Goal: Task Accomplishment & Management: Complete application form

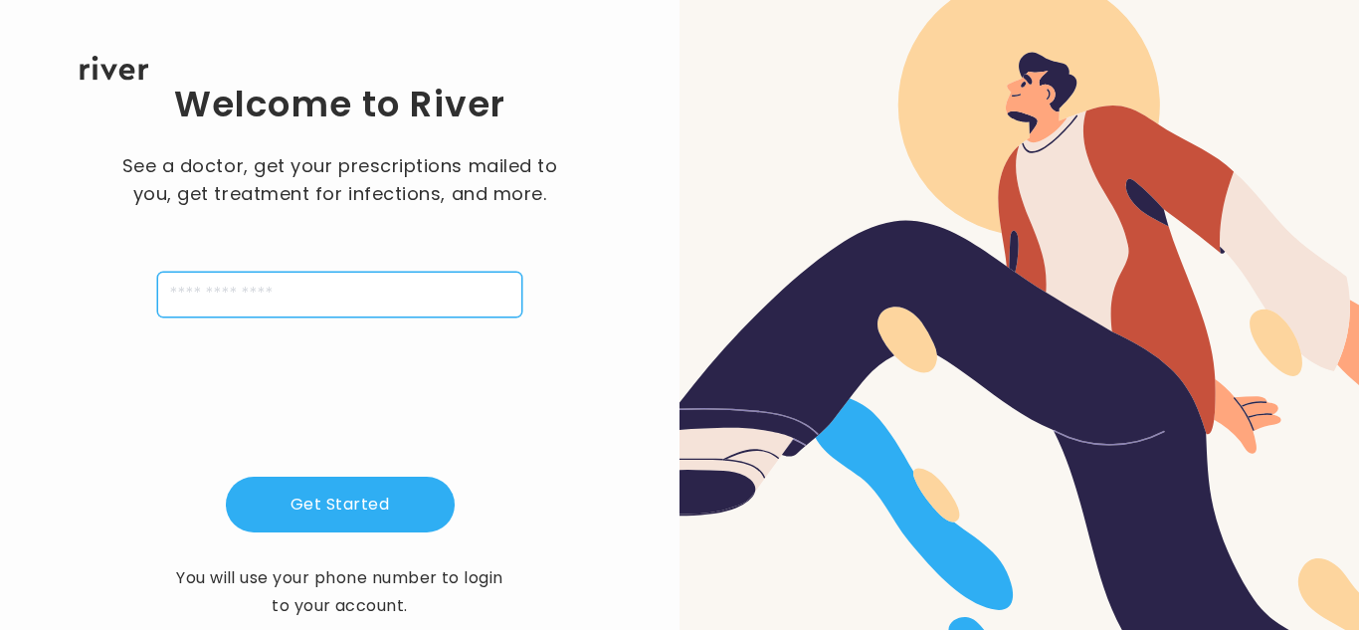
click at [209, 304] on input "tel" at bounding box center [339, 295] width 365 height 46
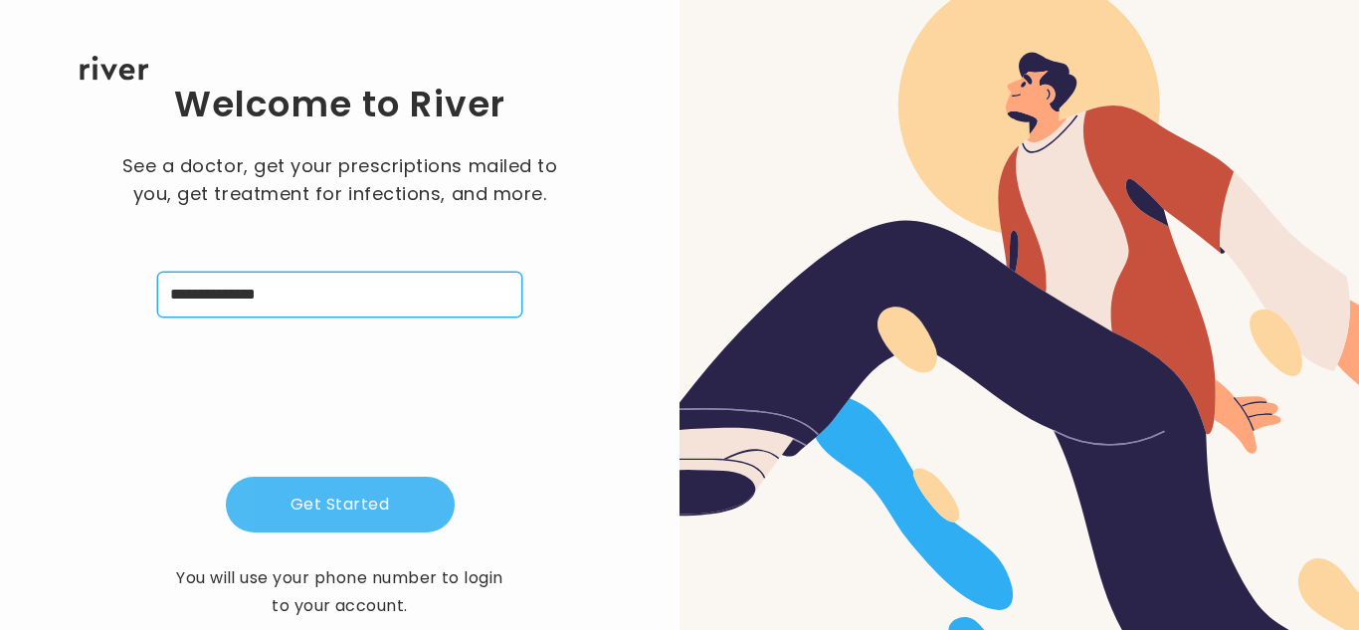
type input "**********"
click at [292, 499] on button "Get Started" at bounding box center [340, 504] width 229 height 56
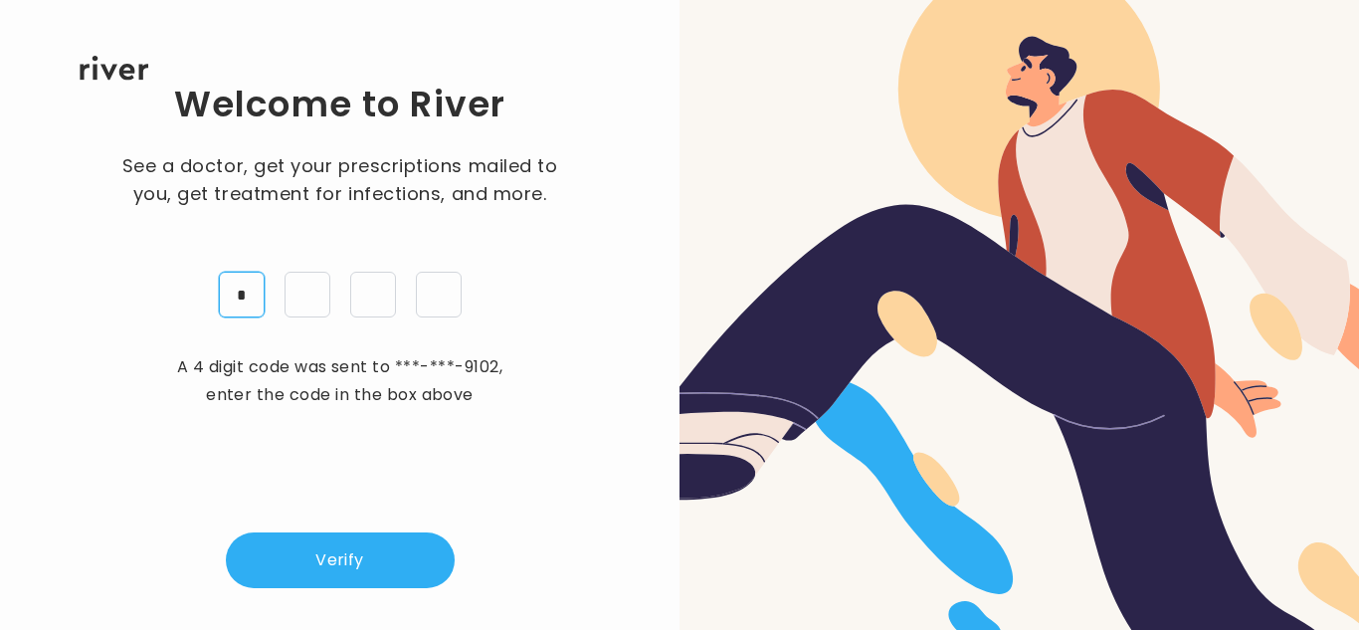
type input "*"
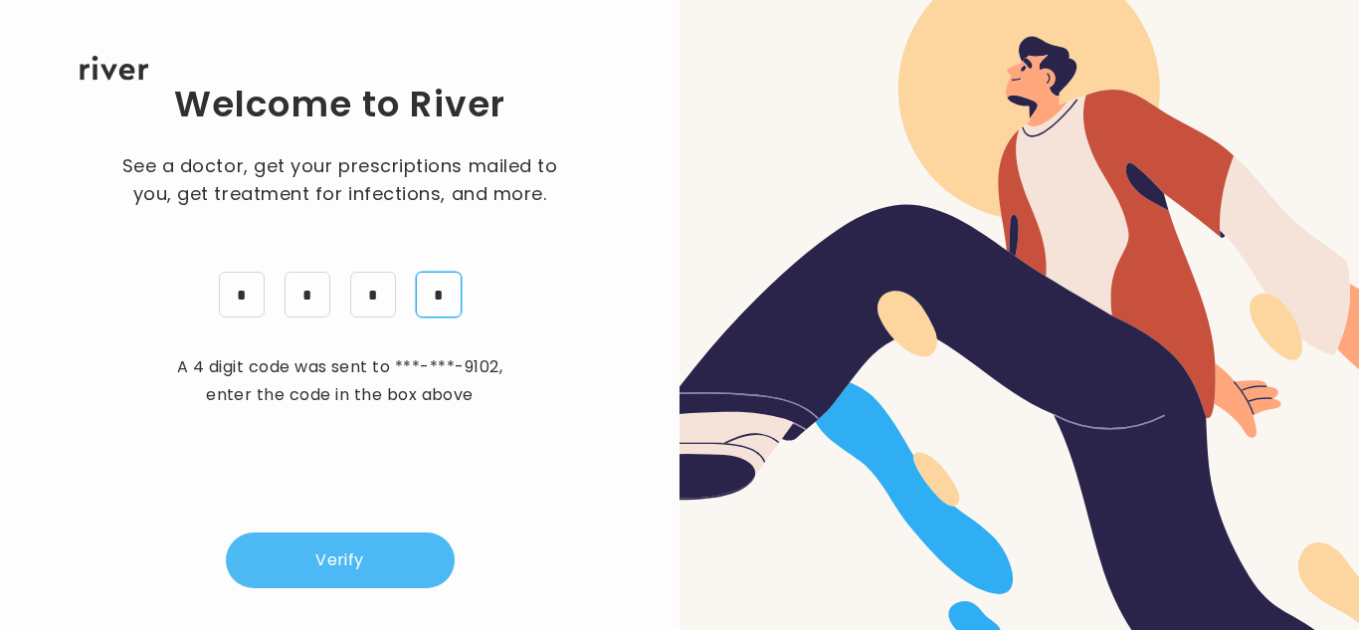
type input "*"
click at [313, 564] on button "Verify" at bounding box center [340, 560] width 229 height 56
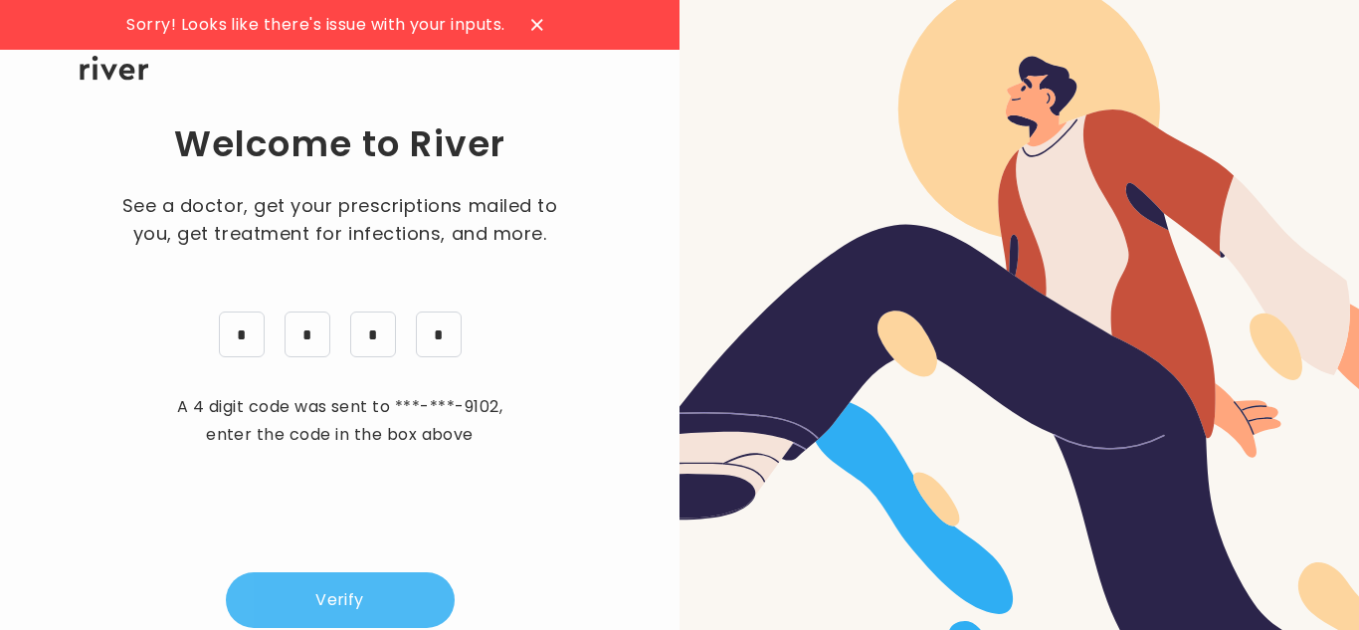
click at [402, 591] on button "Verify" at bounding box center [340, 600] width 229 height 56
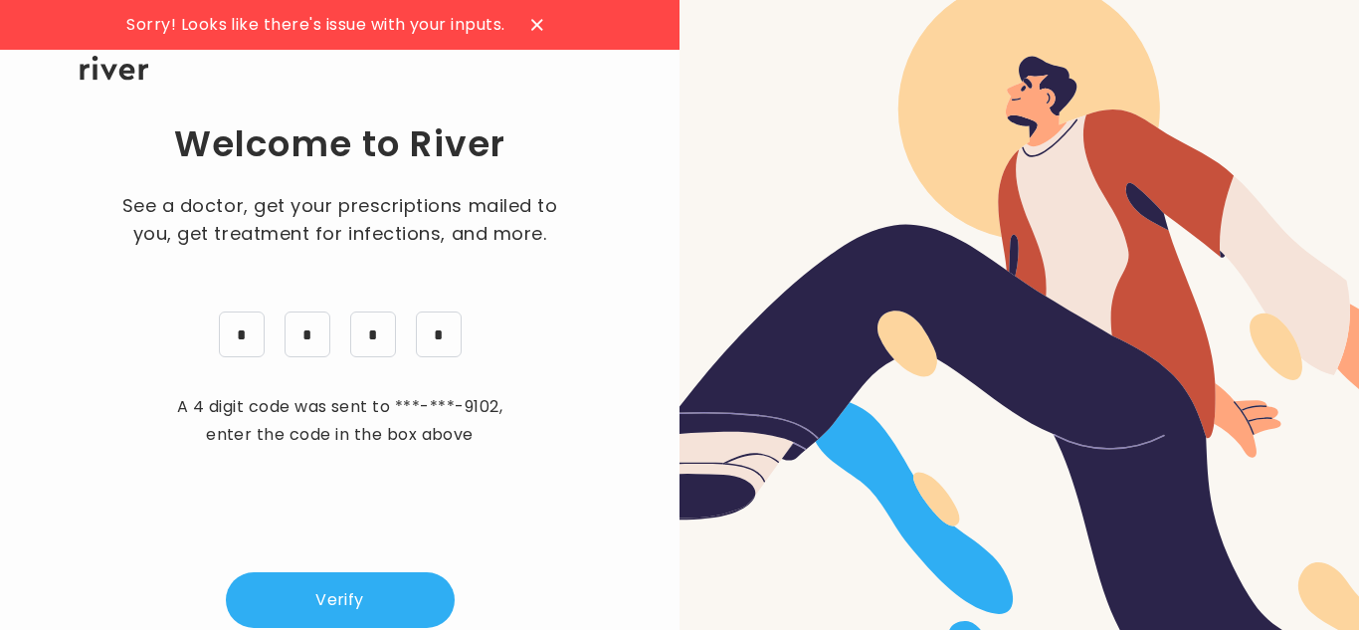
click at [536, 20] on icon at bounding box center [537, 25] width 12 height 12
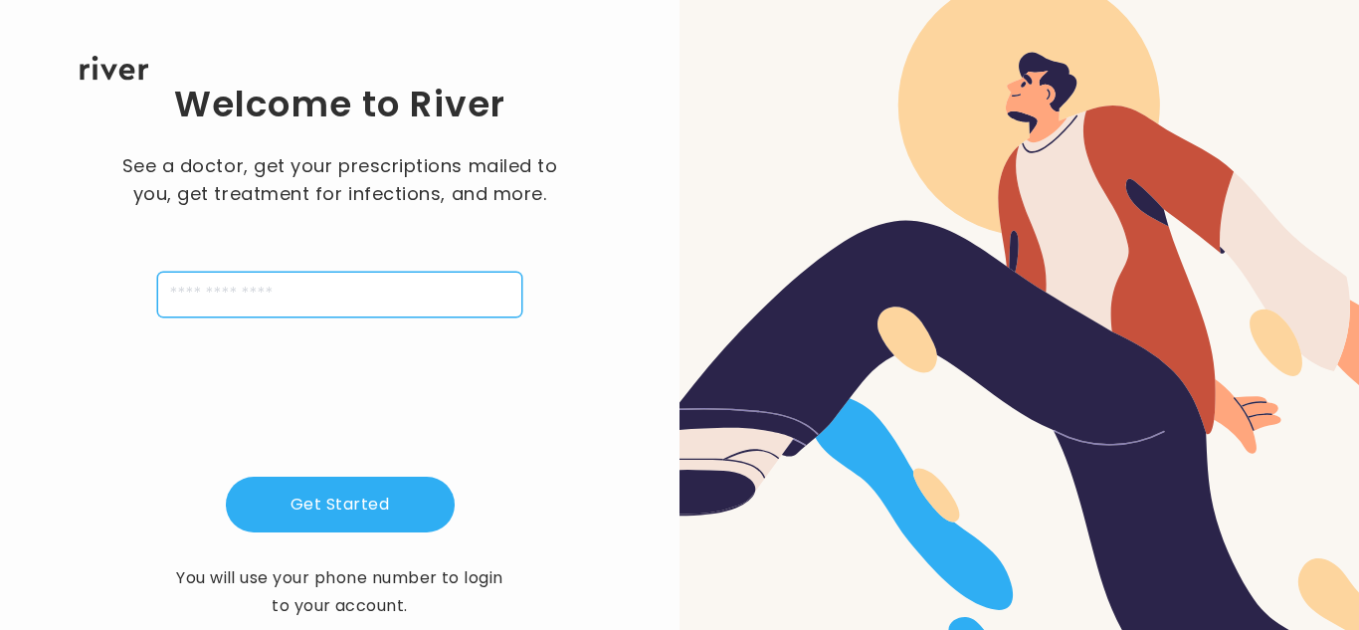
click at [413, 307] on input "tel" at bounding box center [339, 295] width 365 height 46
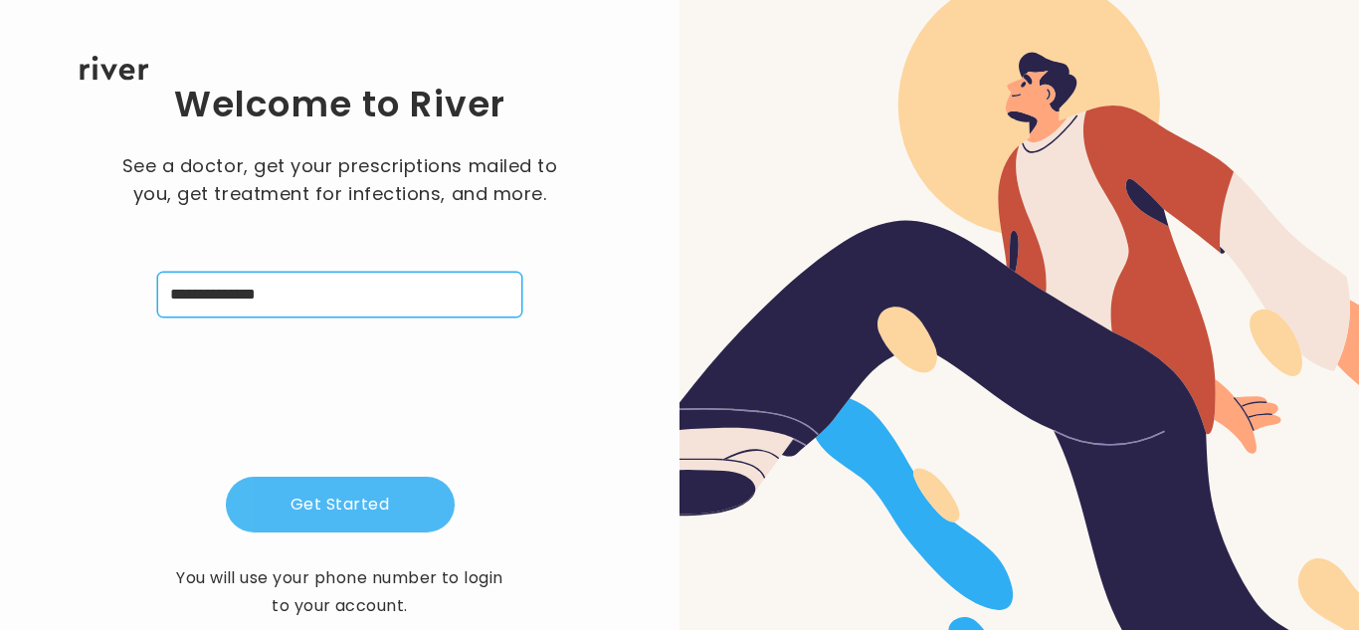
type input "**********"
click at [380, 489] on button "Get Started" at bounding box center [340, 504] width 229 height 56
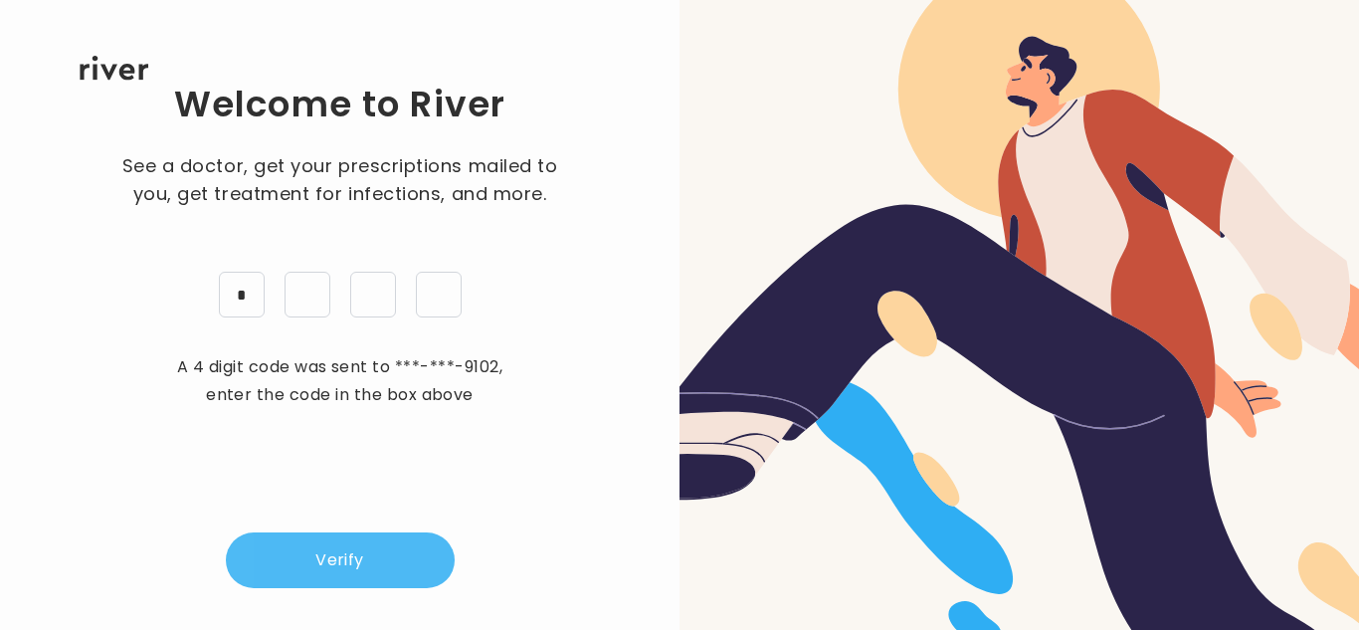
type input "*"
click at [347, 545] on button "Verify" at bounding box center [340, 560] width 229 height 56
